Goal: Task Accomplishment & Management: Manage account settings

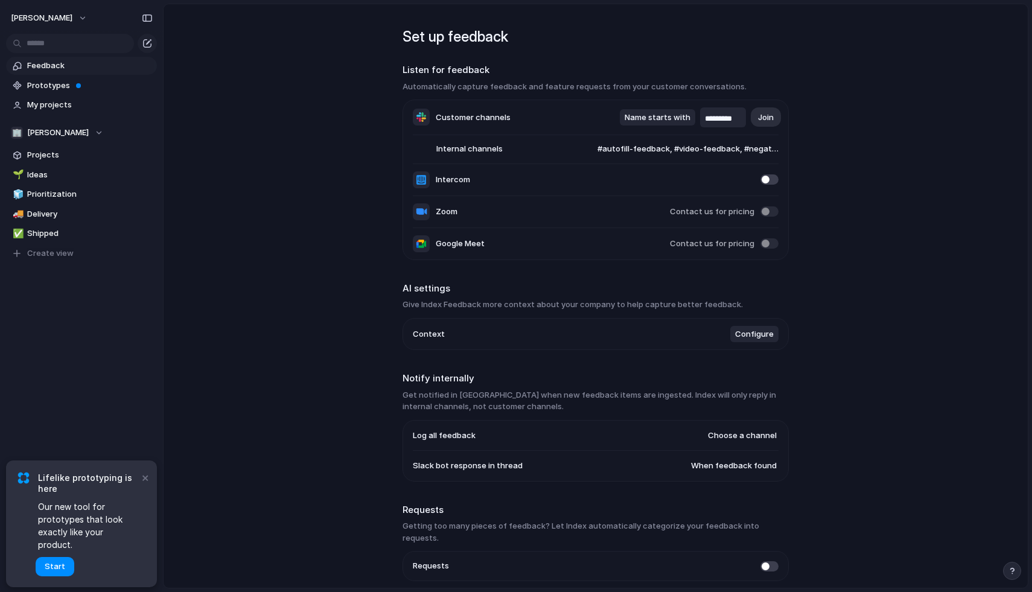
click at [765, 181] on span at bounding box center [770, 179] width 18 height 10
click at [145, 485] on button "×" at bounding box center [145, 477] width 14 height 14
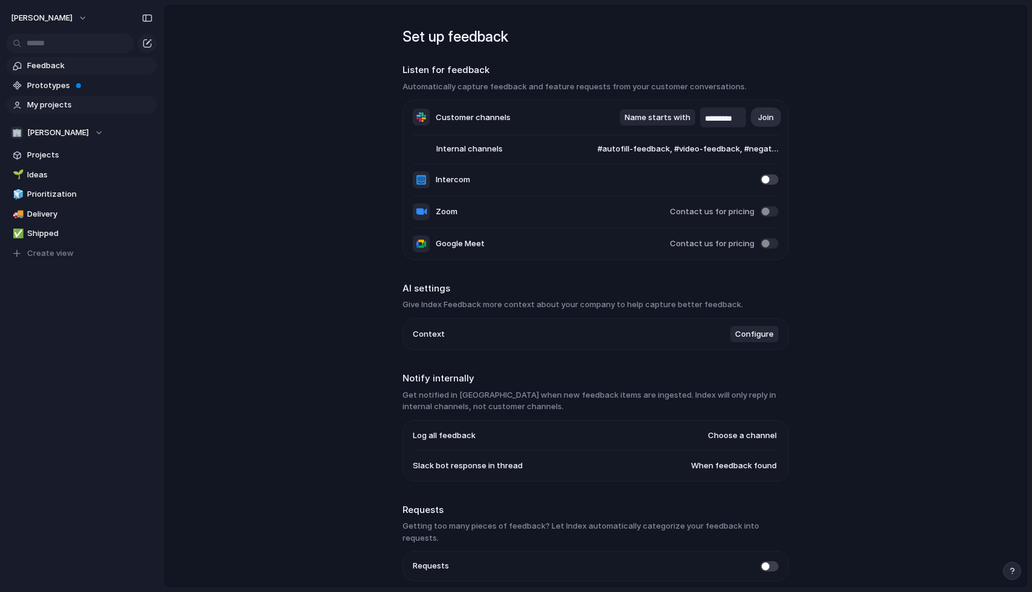
click at [54, 105] on span "My projects" at bounding box center [90, 105] width 126 height 12
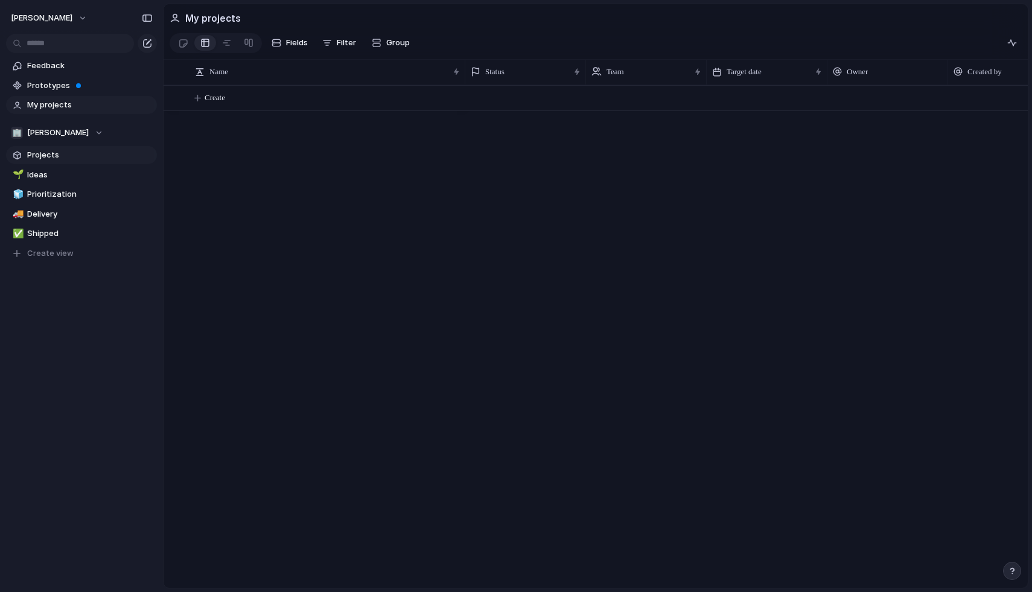
click at [54, 152] on span "Projects" at bounding box center [90, 155] width 126 height 12
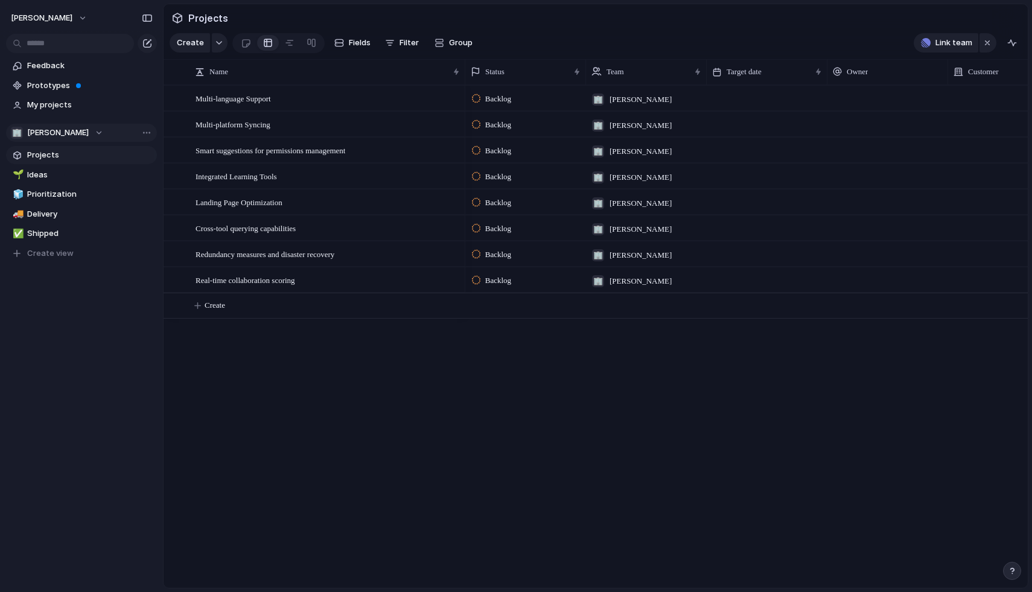
click at [103, 129] on div "🏢 [PERSON_NAME]" at bounding box center [57, 133] width 92 height 12
click at [76, 200] on span "Waymark-test" at bounding box center [64, 202] width 54 height 12
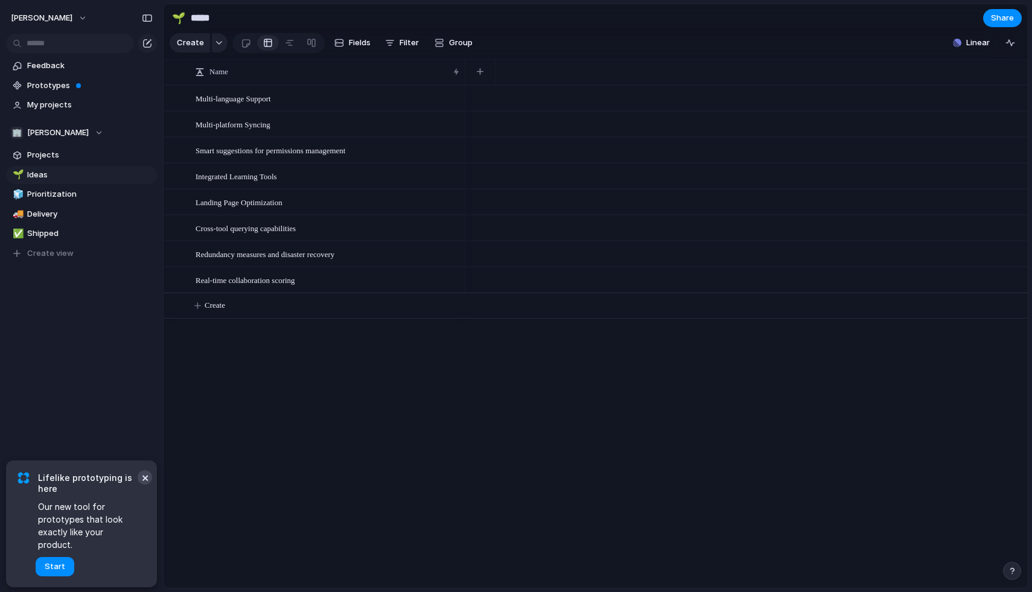
click at [145, 485] on button "×" at bounding box center [145, 477] width 14 height 14
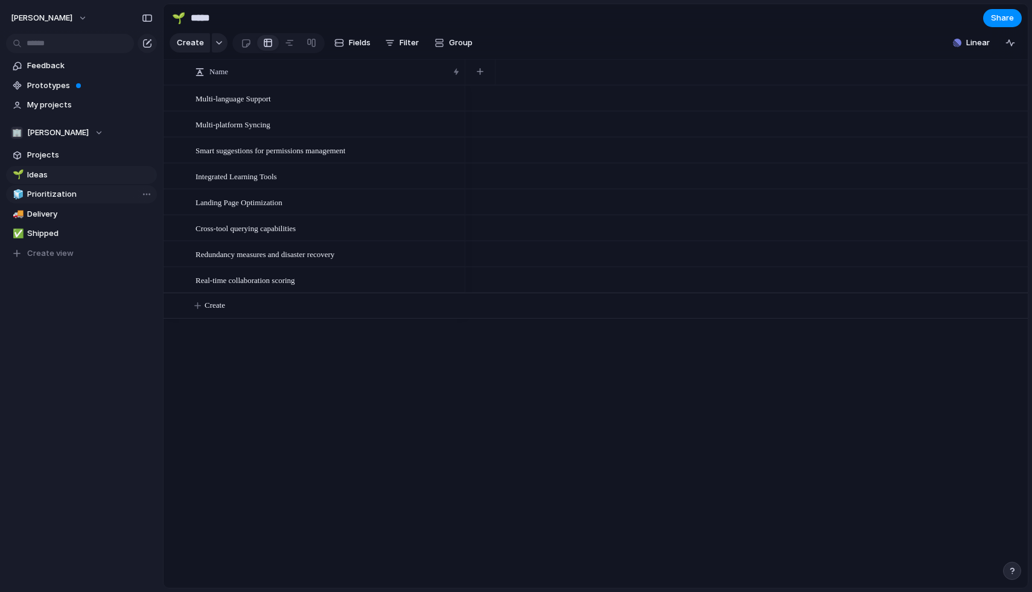
click at [74, 193] on span "Prioritization" at bounding box center [90, 194] width 126 height 12
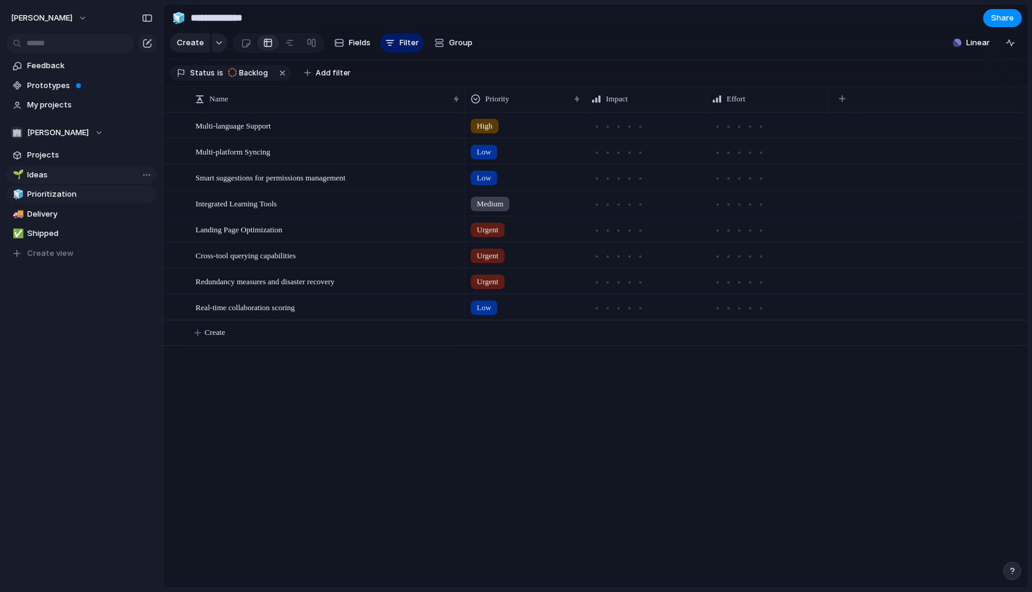
click at [81, 171] on span "Ideas" at bounding box center [90, 175] width 126 height 12
type input "*****"
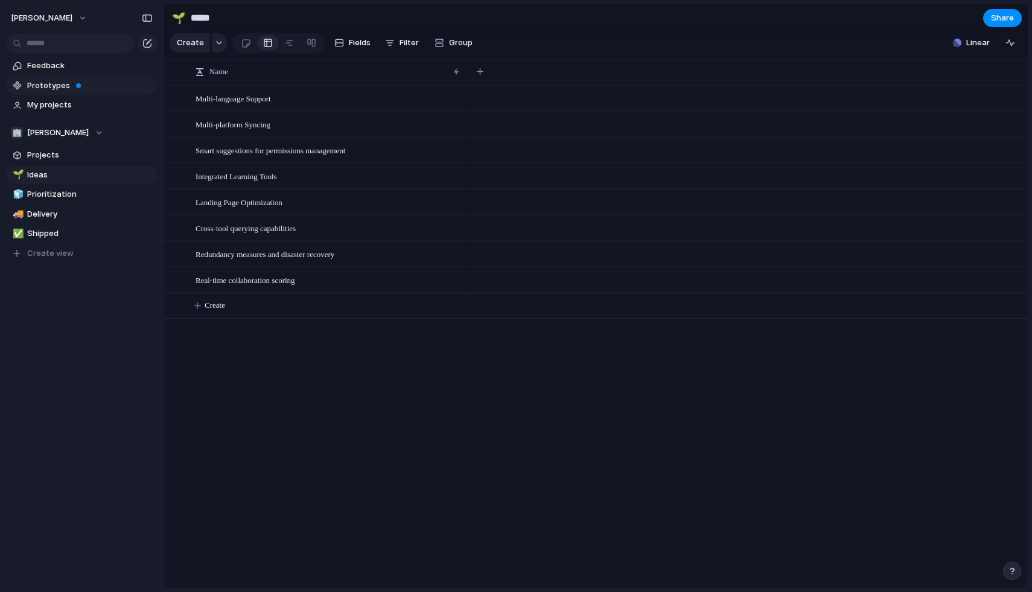
click at [59, 86] on span "Prototypes" at bounding box center [90, 86] width 126 height 12
click at [62, 71] on span "Feedback" at bounding box center [90, 66] width 126 height 12
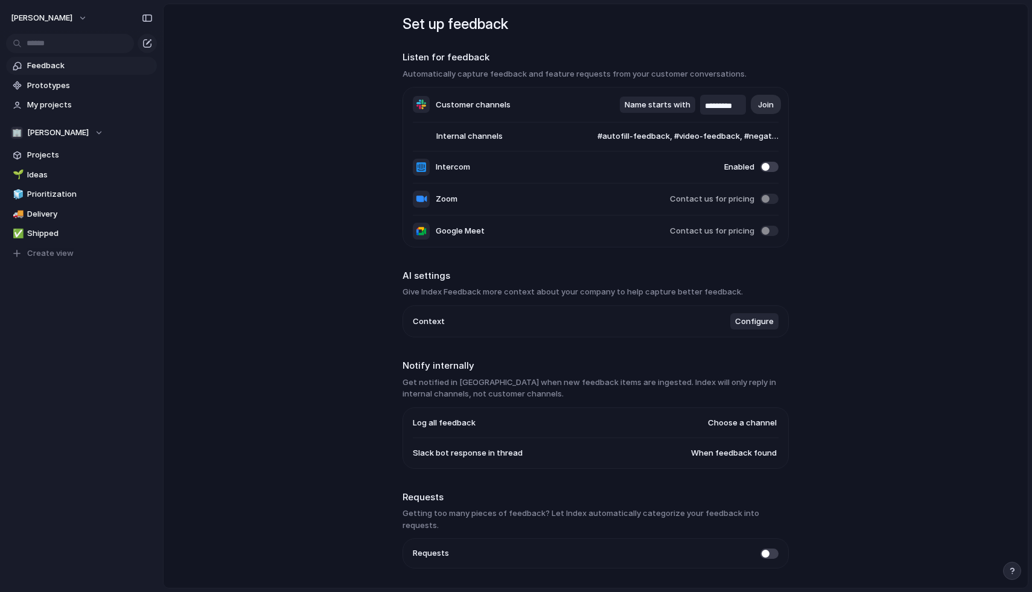
scroll to position [40, 0]
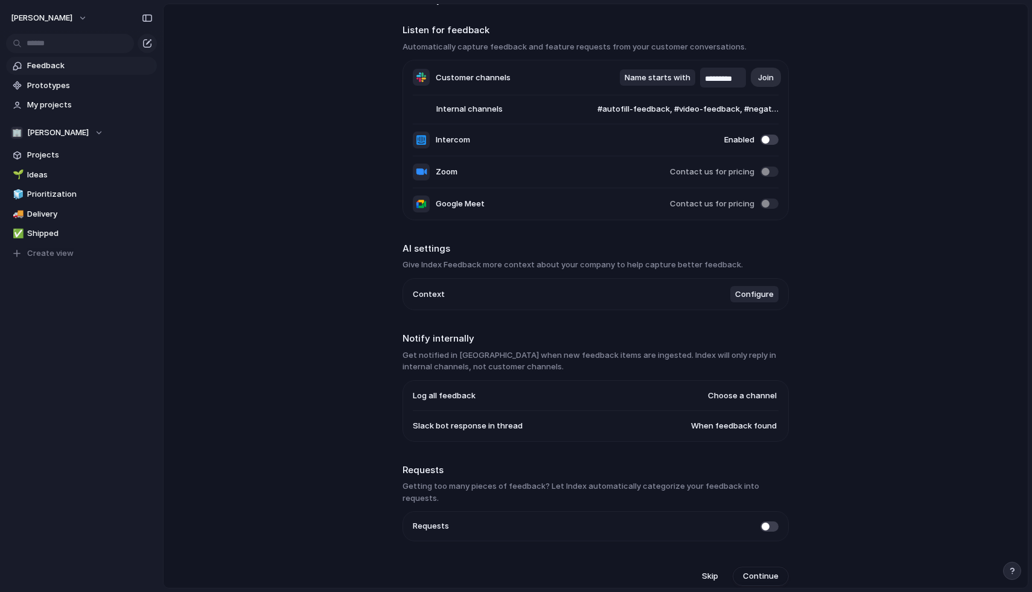
click at [752, 296] on span "Configure" at bounding box center [754, 295] width 39 height 12
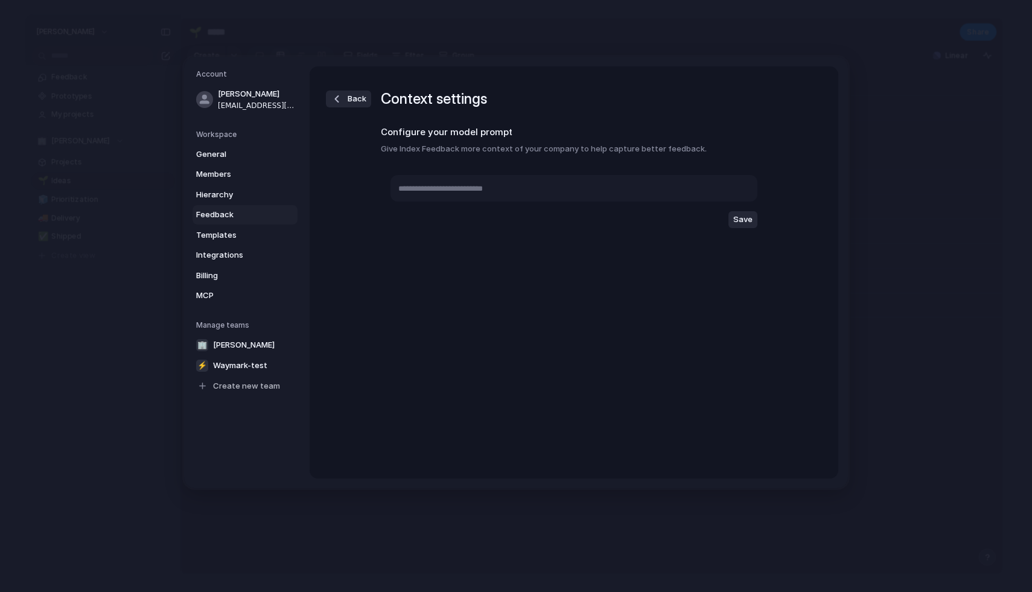
click at [342, 100] on div "button" at bounding box center [337, 99] width 12 height 12
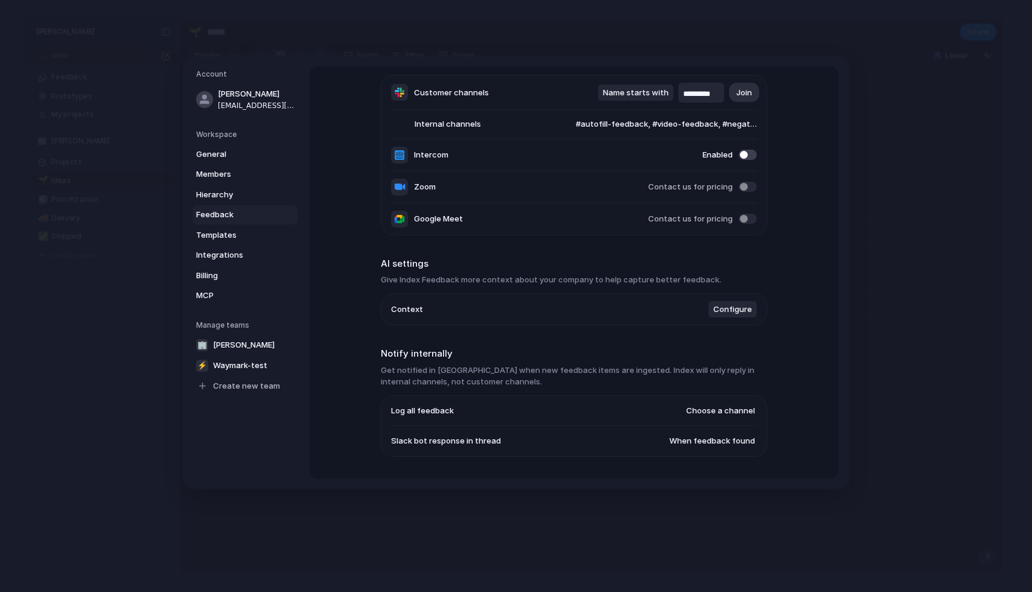
scroll to position [211, 0]
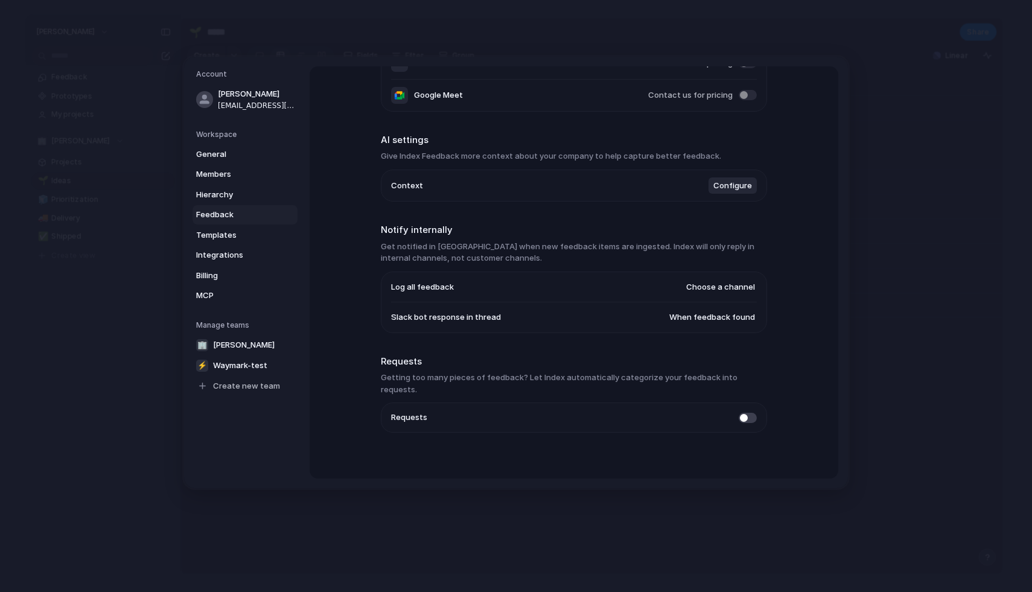
click at [711, 289] on span "Choose a channel" at bounding box center [720, 287] width 69 height 12
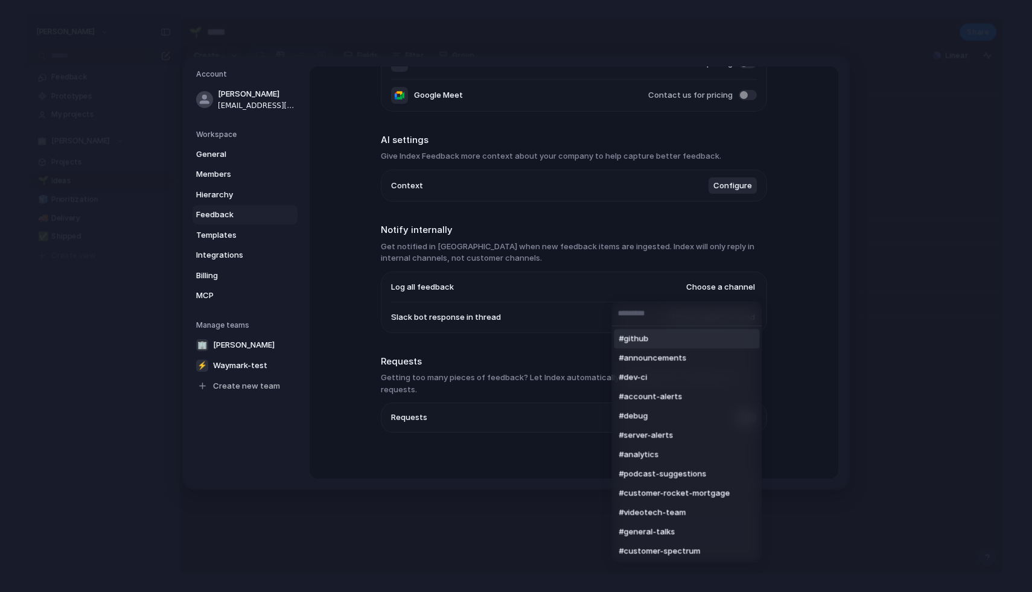
click at [476, 348] on div "#github #announcements #dev-ci #account-alerts #debug #server-alerts #analytics…" at bounding box center [516, 296] width 1032 height 592
